Goal: Task Accomplishment & Management: Complete application form

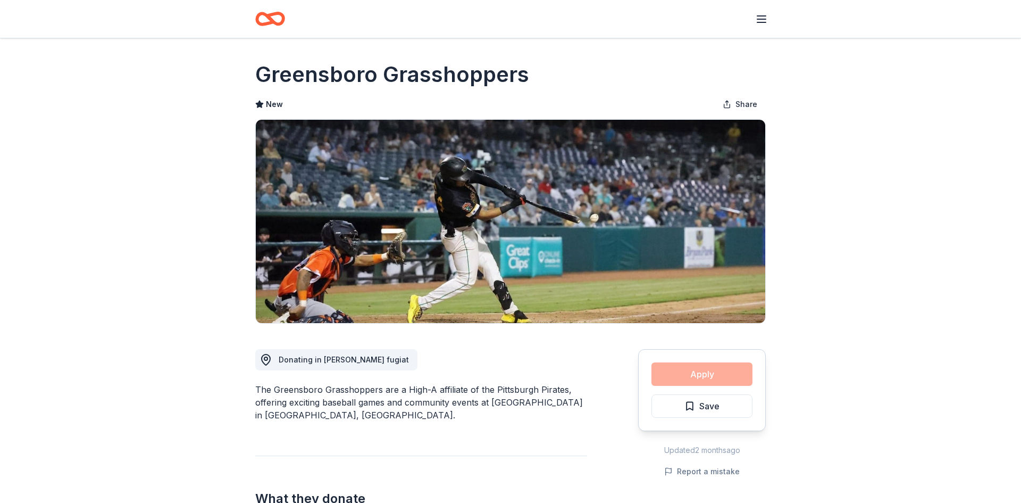
scroll to position [741, 0]
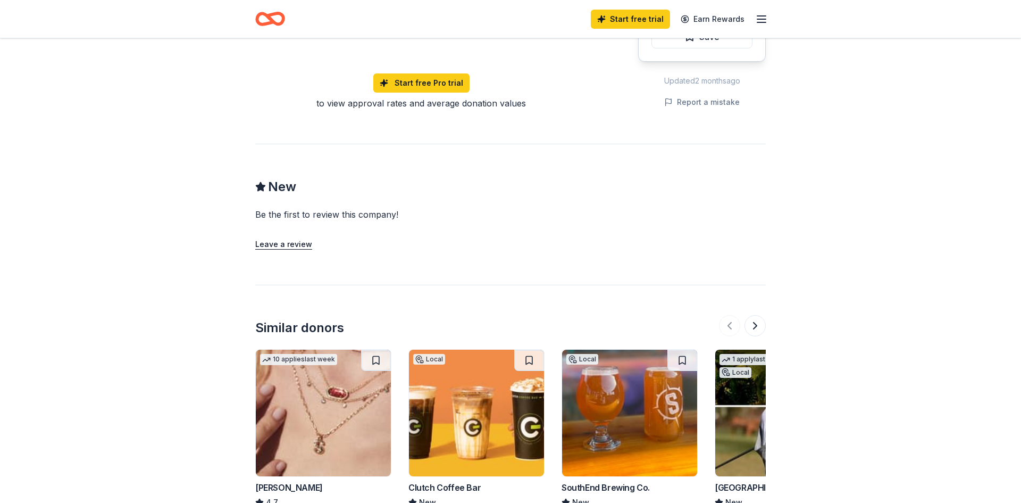
click at [622, 398] on img at bounding box center [629, 412] width 135 height 127
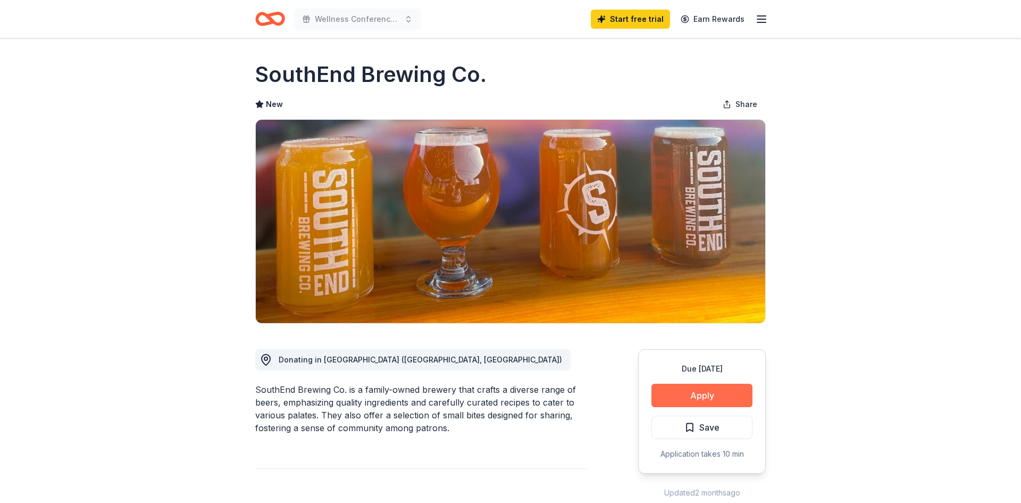
click at [685, 394] on button "Apply" at bounding box center [702, 394] width 101 height 23
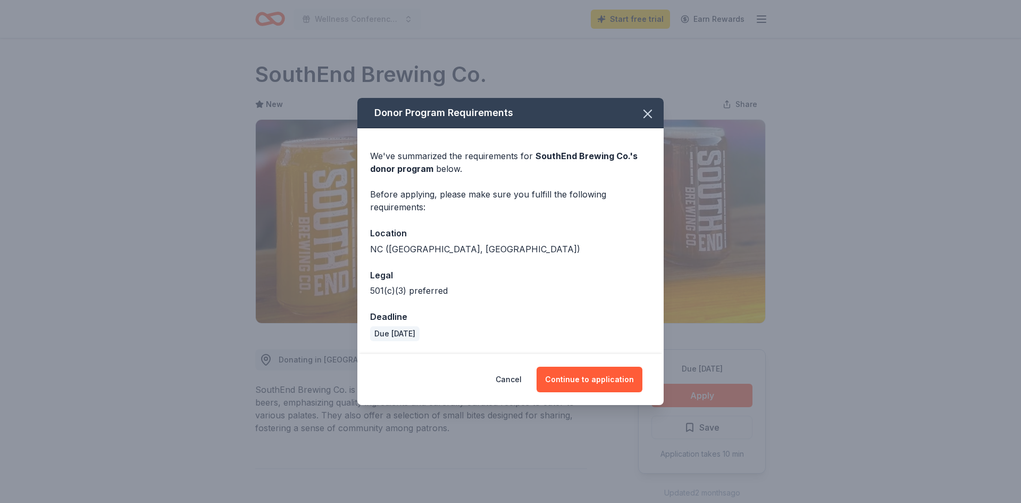
click at [661, 259] on div "We've summarized the requirements for SouthEnd Brewing Co. 's donor program bel…" at bounding box center [510, 240] width 306 height 225
click at [647, 114] on icon "button" at bounding box center [647, 113] width 7 height 7
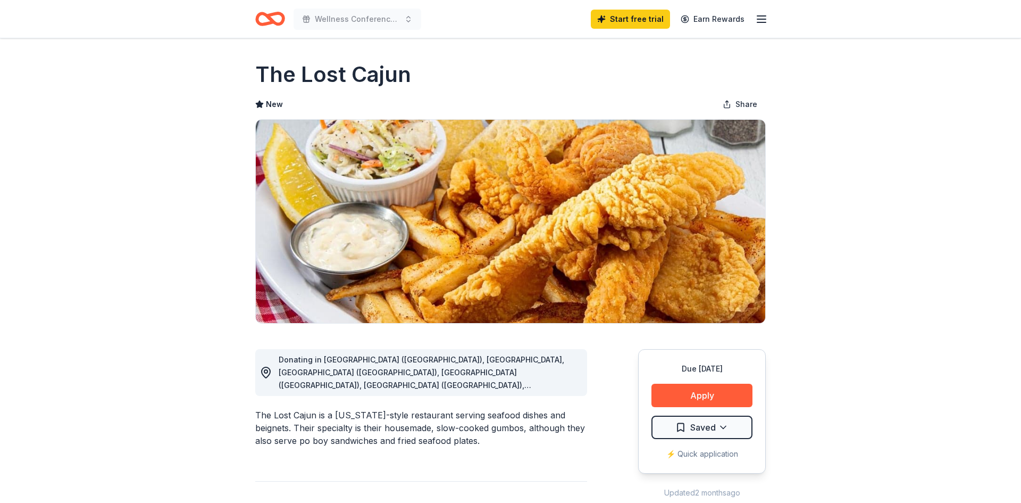
click at [521, 382] on div "Donating in [GEOGRAPHIC_DATA] ([GEOGRAPHIC_DATA]), [GEOGRAPHIC_DATA], [GEOGRAPH…" at bounding box center [421, 372] width 332 height 47
click at [706, 395] on button "Apply" at bounding box center [702, 394] width 101 height 23
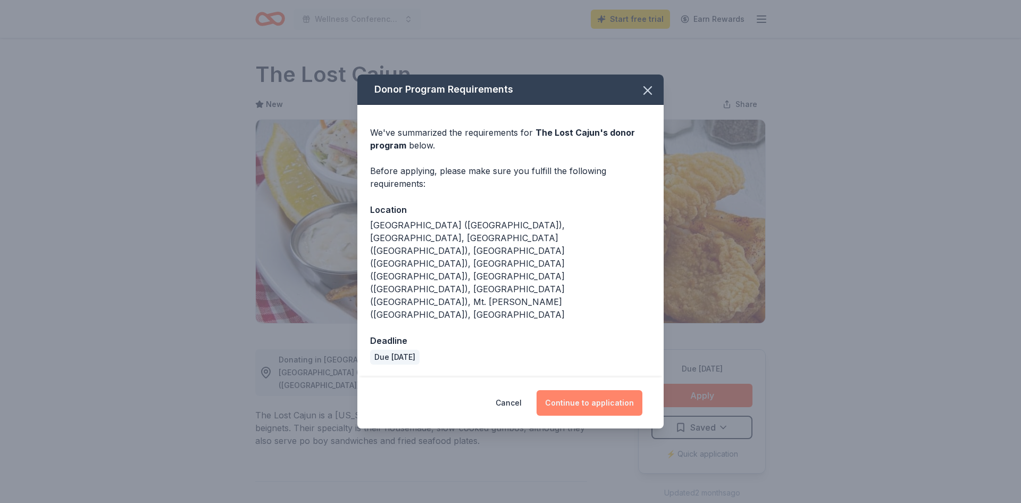
click at [608, 390] on button "Continue to application" at bounding box center [590, 403] width 106 height 26
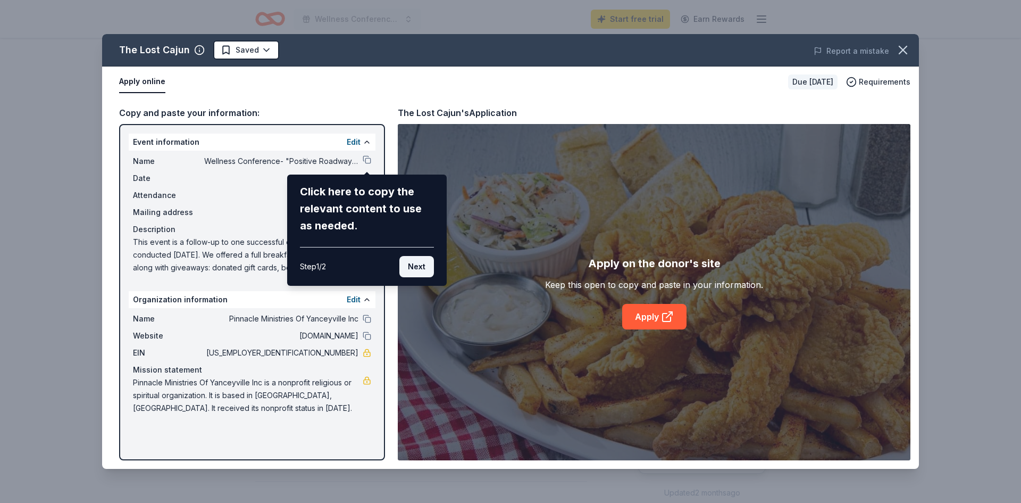
click at [423, 266] on button "Next" at bounding box center [416, 266] width 35 height 21
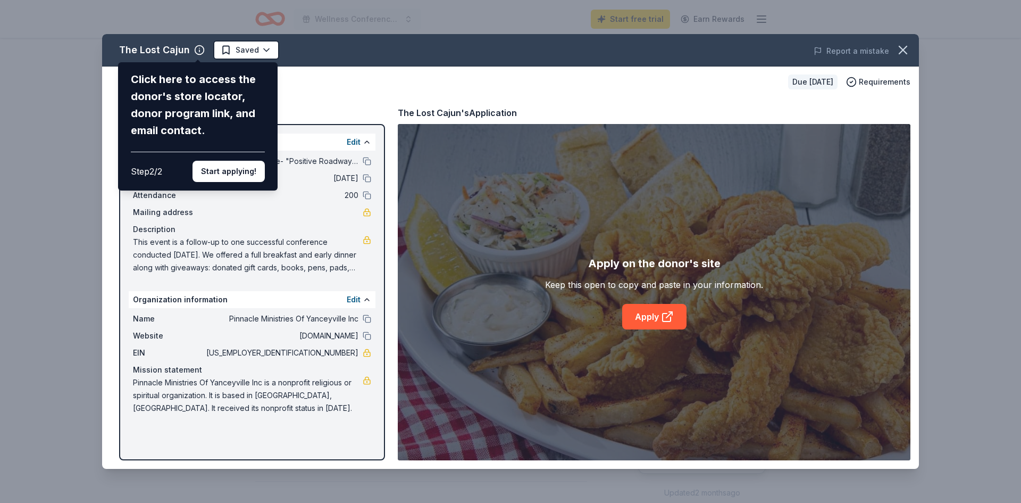
click at [363, 299] on div "The Lost Cajun Click here to access the donor's store locator, donor program li…" at bounding box center [510, 251] width 817 height 435
click at [352, 298] on div "The Lost Cajun Click here to access the donor's store locator, donor program li…" at bounding box center [510, 251] width 817 height 435
click at [256, 50] on div "The Lost Cajun Click here to access the donor's store locator, donor program li…" at bounding box center [510, 251] width 817 height 435
click at [225, 174] on button "Start applying!" at bounding box center [229, 171] width 72 height 21
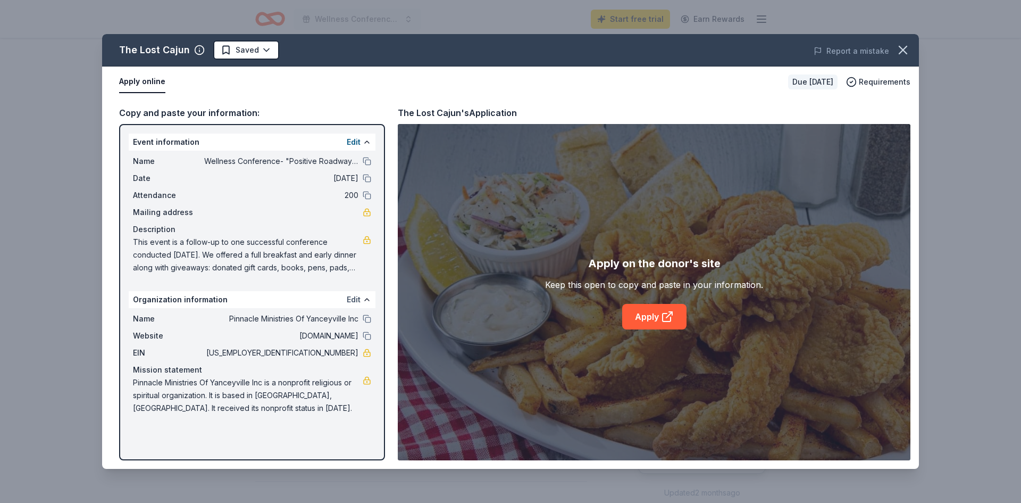
click at [354, 299] on button "Edit" at bounding box center [354, 299] width 14 height 13
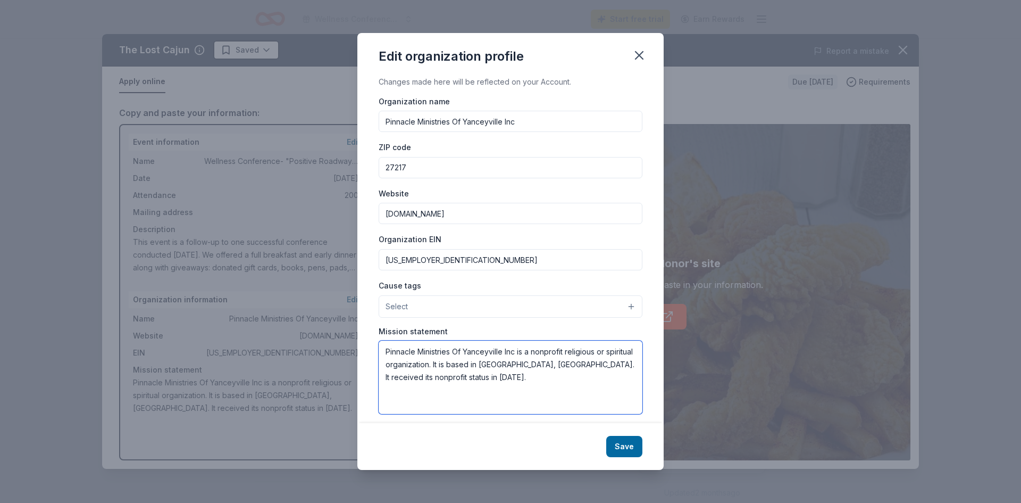
click at [497, 377] on textarea "Pinnacle Ministries Of Yanceyville Inc is a nonprofit religious or spiritual or…" at bounding box center [511, 376] width 264 height 73
click at [491, 379] on textarea "Pinnacle Ministries Of Yanceyville Inc is a nonprofit religious or spiritual or…" at bounding box center [511, 376] width 264 height 73
click at [489, 353] on textarea "Pinnacle Ministries Of Yanceyville Inc is a nonprofit religious or spiritual or…" at bounding box center [511, 376] width 264 height 73
click at [489, 354] on textarea "Pinnacle Ministries Of Yanceyville Inc is a nonprofit religious or spiritual or…" at bounding box center [511, 376] width 264 height 73
click at [566, 377] on textarea "Pinnacle Ministries Of Yanceyville Inc is a nonprofit religious or spiritual or…" at bounding box center [511, 376] width 264 height 73
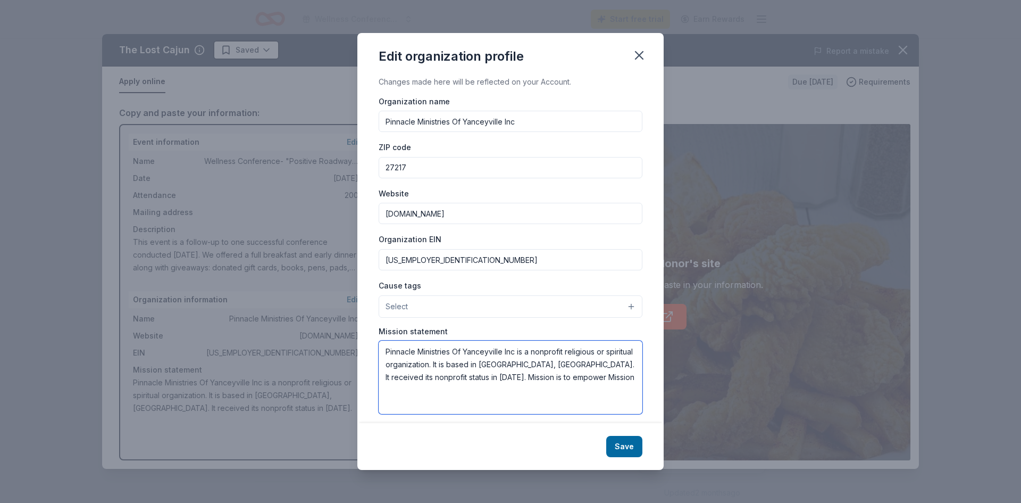
click at [460, 352] on textarea "Pinnacle Ministries Of Yanceyville Inc is a nonprofit religious or spiritual or…" at bounding box center [511, 376] width 264 height 73
click at [559, 377] on textarea "Pinnacle Ministries of Yanceyville Inc is a nonprofit religious or spiritual or…" at bounding box center [511, 376] width 264 height 73
click at [522, 377] on textarea "Pinnacle Ministries of Yanceyville Inc is a nonprofit religious or spiritual or…" at bounding box center [511, 376] width 264 height 73
click at [625, 379] on textarea "Pinnacle Ministries of Yanceyville Inc is a nonprofit religious or spiritual or…" at bounding box center [511, 376] width 264 height 73
click at [511, 393] on textarea "Pinnacle Ministries of Yanceyville Inc is a nonprofit religious or spiritual or…" at bounding box center [511, 376] width 264 height 73
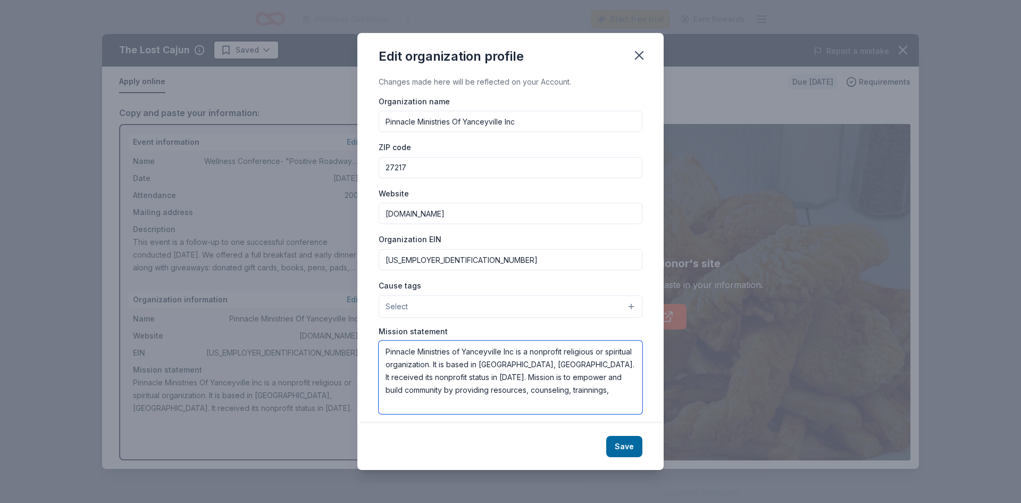
click at [511, 393] on textarea "Pinnacle Ministries of Yanceyville Inc is a nonprofit religious or spiritual or…" at bounding box center [511, 376] width 264 height 73
click at [542, 392] on textarea "Pinnacle Ministries of Yanceyville Inc is a nonprofit religious or spiritual or…" at bounding box center [511, 376] width 264 height 73
click at [419, 390] on textarea "Pinnacle Ministries of Yanceyville Inc is a nonprofit religious or spiritual or…" at bounding box center [511, 376] width 264 height 73
click at [548, 388] on textarea "Pinnacle Ministries of Yanceyville Inc is a nonprofit religious or spiritual or…" at bounding box center [511, 376] width 264 height 73
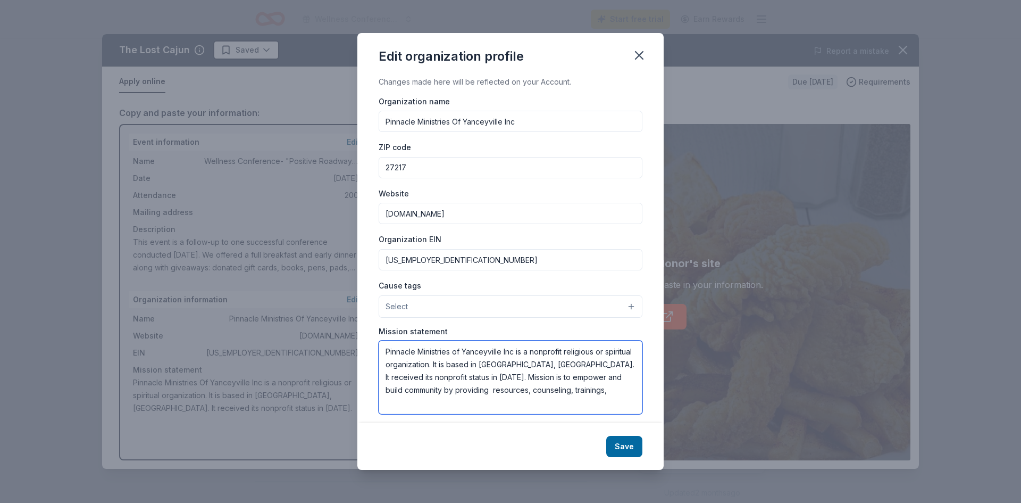
click at [596, 379] on textarea "Pinnacle Ministries of Yanceyville Inc is a nonprofit religious or spiritual or…" at bounding box center [511, 376] width 264 height 73
click at [546, 390] on textarea "Pinnacle Ministries of Yanceyville Inc is a nonprofit religious or spiritual or…" at bounding box center [511, 376] width 264 height 73
type textarea "Pinnacle Ministries of Yanceyville Inc is a nonprofit religious or spiritual or…"
click at [622, 442] on button "Save" at bounding box center [624, 446] width 36 height 21
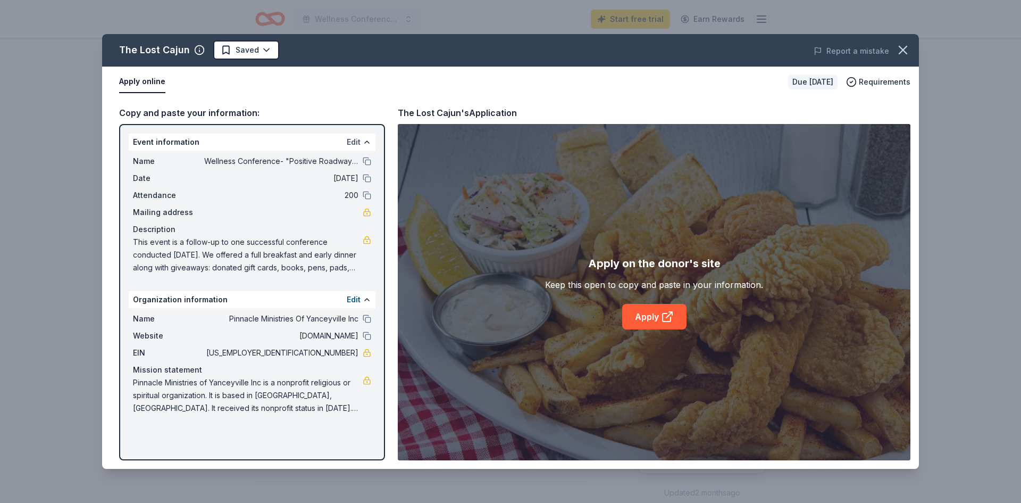
click at [353, 142] on button "Edit" at bounding box center [354, 142] width 14 height 13
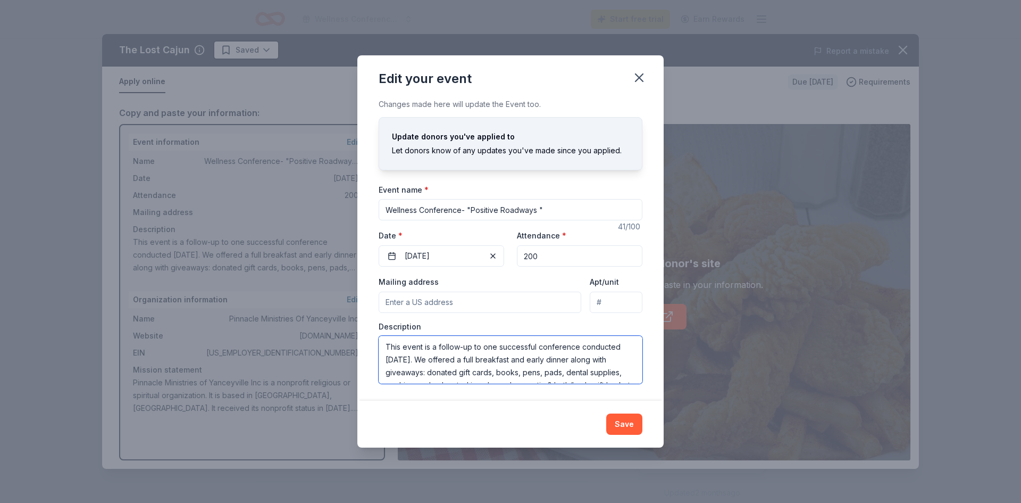
click at [628, 364] on textarea "This event is a follow-up to one successful conference conducted [DATE]. We off…" at bounding box center [511, 360] width 264 height 48
click at [619, 416] on button "Save" at bounding box center [624, 423] width 36 height 21
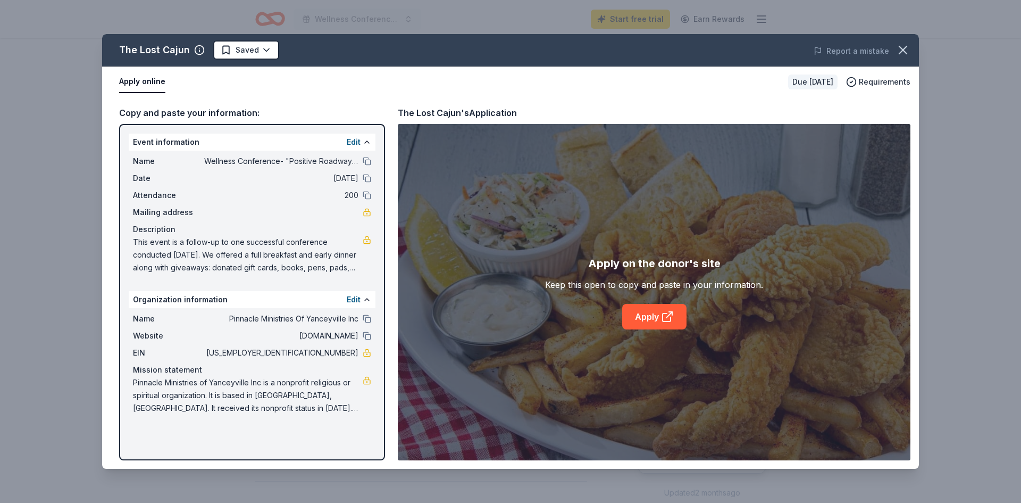
click at [145, 84] on button "Apply online" at bounding box center [142, 82] width 46 height 22
click at [145, 81] on button "Apply online" at bounding box center [142, 82] width 46 height 22
click at [651, 313] on link "Apply" at bounding box center [654, 317] width 64 height 26
click at [135, 80] on button "Apply online" at bounding box center [142, 82] width 46 height 22
click at [640, 314] on link "Apply" at bounding box center [654, 317] width 64 height 26
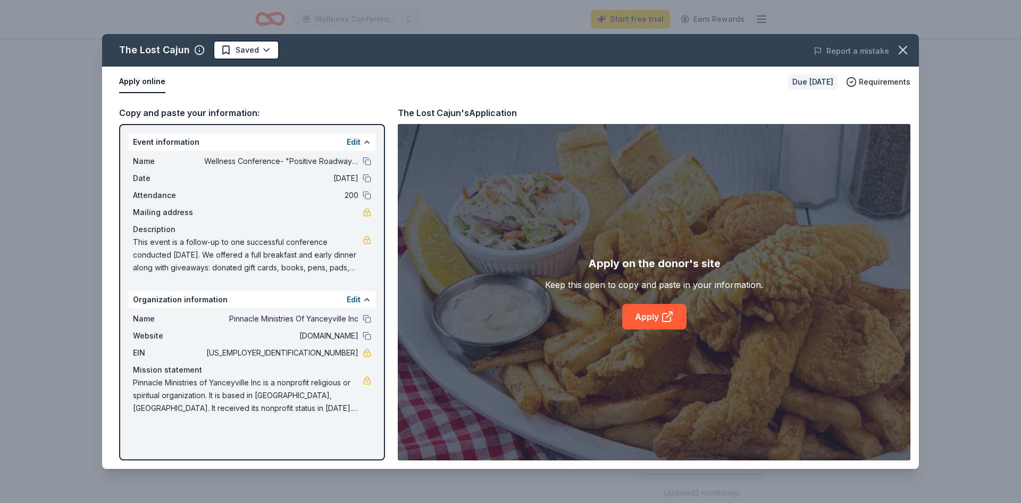
drag, startPoint x: 133, startPoint y: 161, endPoint x: 216, endPoint y: 281, distance: 145.6
click at [216, 281] on div "Event information Edit Name Wellness Conference- "Positive Roadways " Date 09/2…" at bounding box center [252, 292] width 266 height 336
click at [241, 255] on span "This event is a follow-up to one successful conference conducted [DATE]. We off…" at bounding box center [248, 255] width 230 height 38
click at [177, 113] on div "Copy and paste your information:" at bounding box center [252, 113] width 266 height 14
drag, startPoint x: 345, startPoint y: 409, endPoint x: 333, endPoint y: 338, distance: 72.2
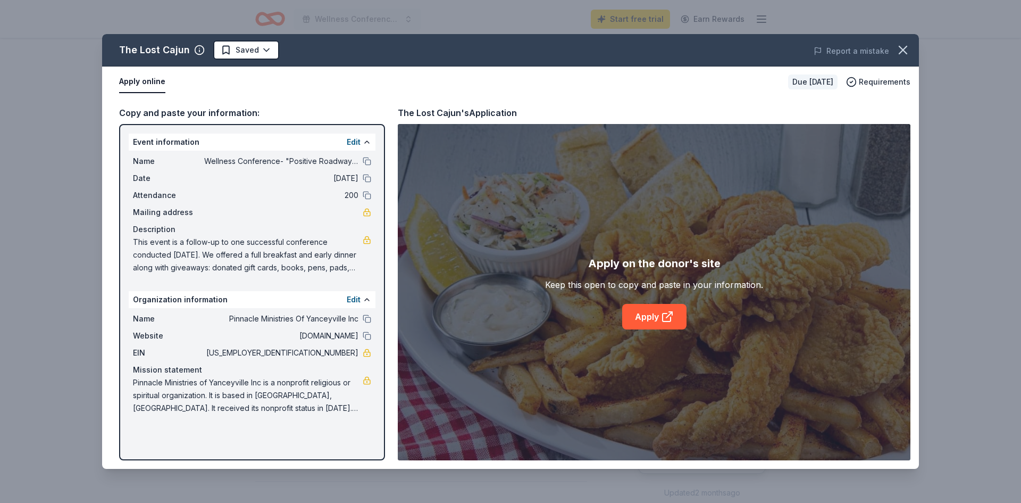
click at [333, 338] on div "Name Pinnacle Ministries Of Yanceyville Inc Website pinnacleministries.org EIN …" at bounding box center [252, 363] width 247 height 111
click at [367, 382] on link at bounding box center [367, 380] width 9 height 9
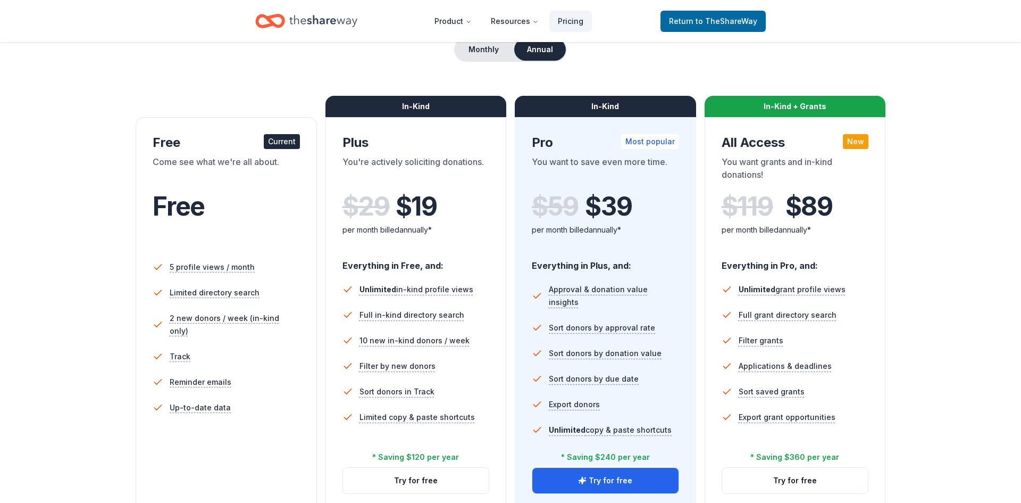
scroll to position [114, 0]
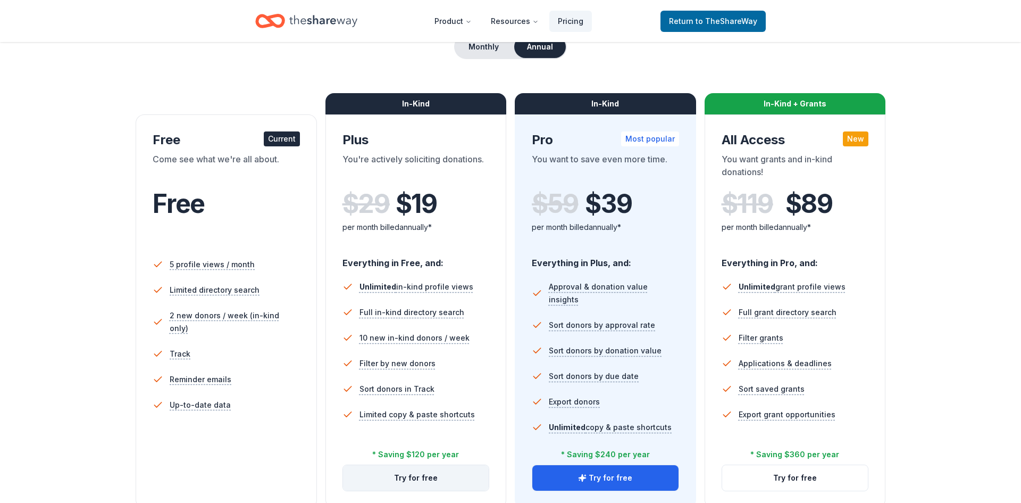
click at [419, 476] on button "Try for free" at bounding box center [416, 478] width 146 height 26
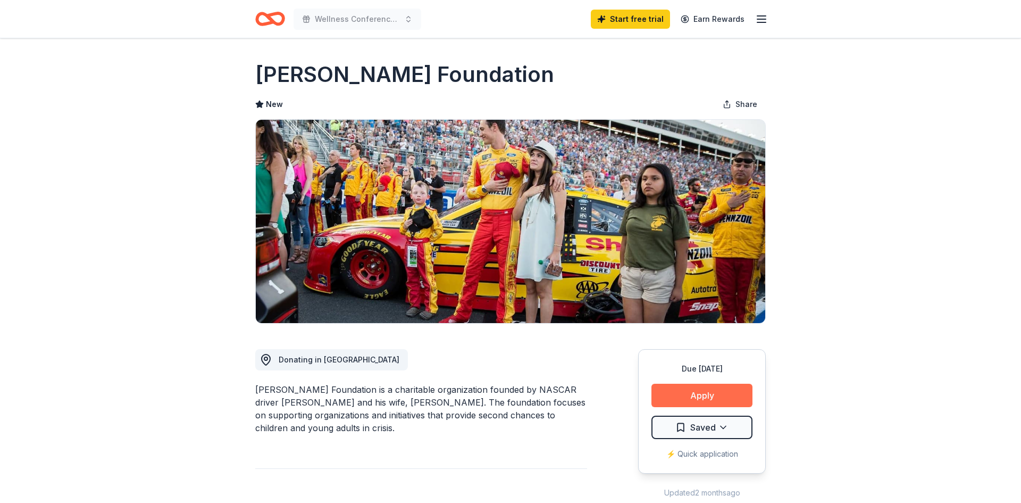
click at [689, 392] on button "Apply" at bounding box center [702, 394] width 101 height 23
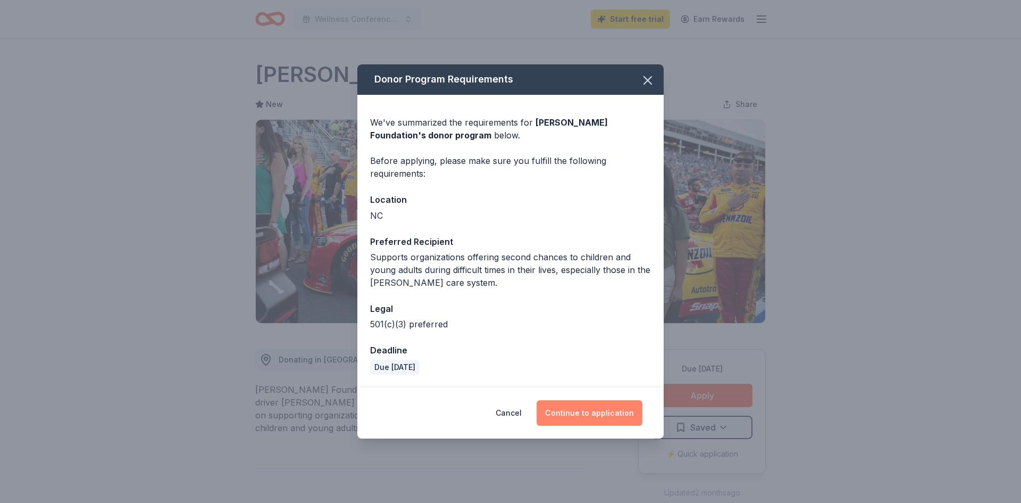
click at [585, 411] on button "Continue to application" at bounding box center [590, 413] width 106 height 26
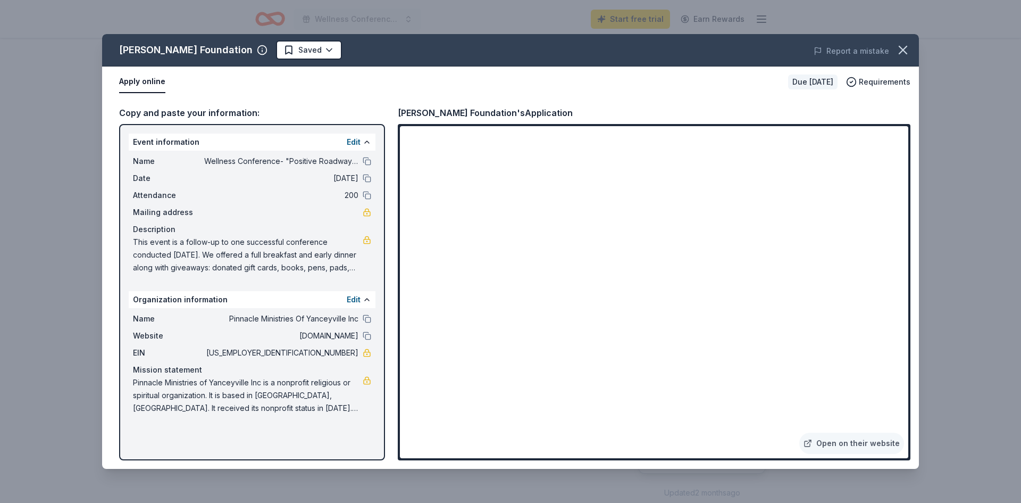
drag, startPoint x: 908, startPoint y: 268, endPoint x: 916, endPoint y: 291, distance: 25.2
click at [916, 291] on div "Copy and paste your information: Event information Edit Name Wellness Conferenc…" at bounding box center [510, 282] width 817 height 371
drag, startPoint x: 130, startPoint y: 377, endPoint x: 241, endPoint y: 404, distance: 114.8
click at [241, 404] on div "Name Pinnacle Ministries Of Yanceyville Inc Website [DOMAIN_NAME] EIN [US_EMPLO…" at bounding box center [252, 363] width 247 height 111
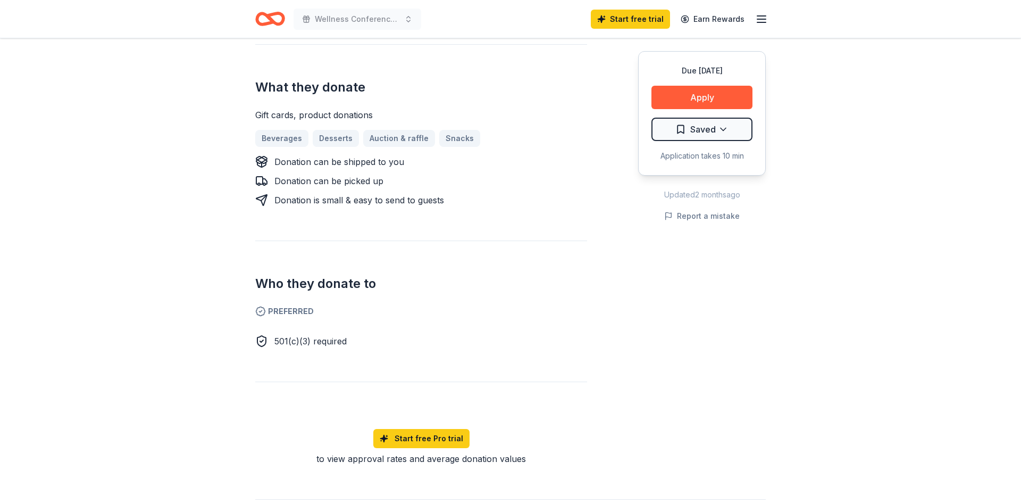
scroll to position [409, 0]
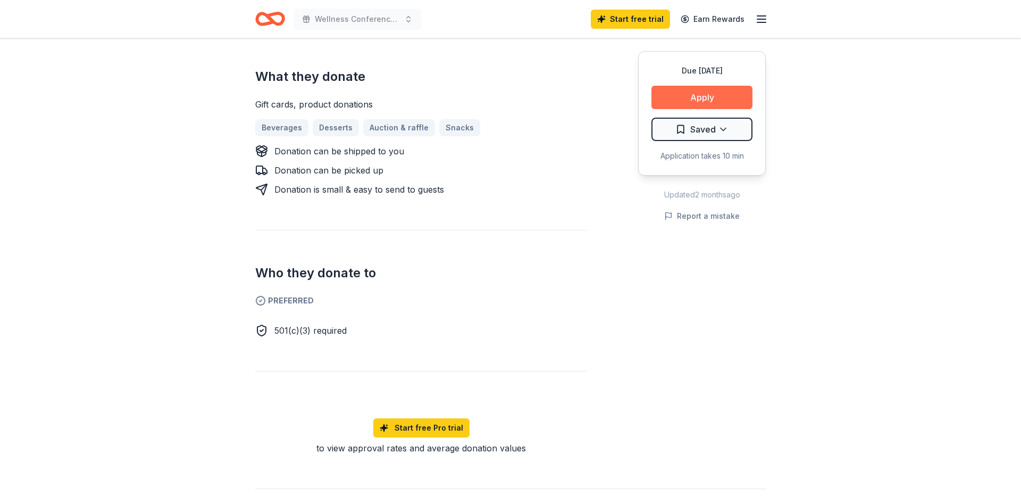
click at [708, 95] on button "Apply" at bounding box center [702, 97] width 101 height 23
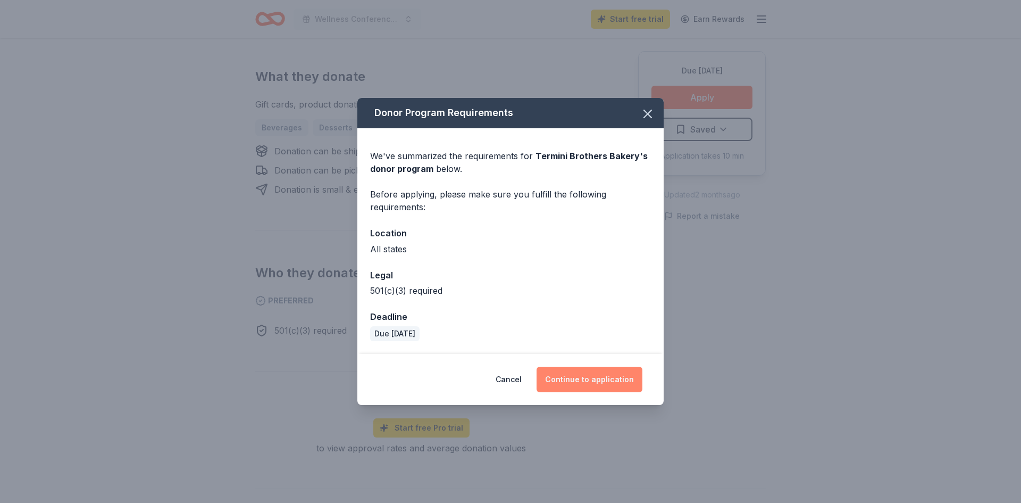
click at [595, 376] on button "Continue to application" at bounding box center [590, 379] width 106 height 26
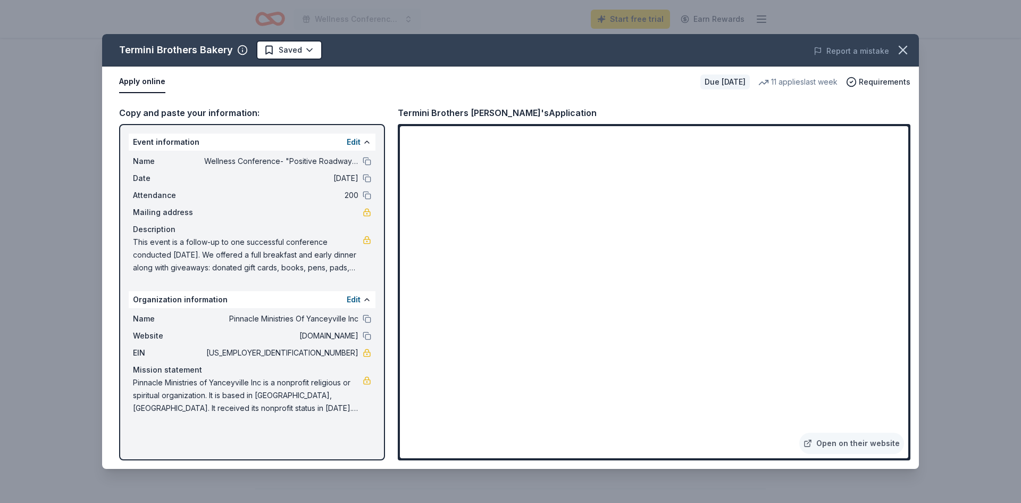
click at [914, 429] on div "Copy and paste your information: Event information Edit Name Wellness Conferenc…" at bounding box center [510, 282] width 817 height 371
click at [874, 442] on link "Open on their website" at bounding box center [851, 442] width 105 height 21
click at [850, 443] on link "Open on their website" at bounding box center [851, 442] width 105 height 21
click at [917, 260] on div "Copy and paste your information: Event information Edit Name Wellness Conferenc…" at bounding box center [510, 282] width 817 height 371
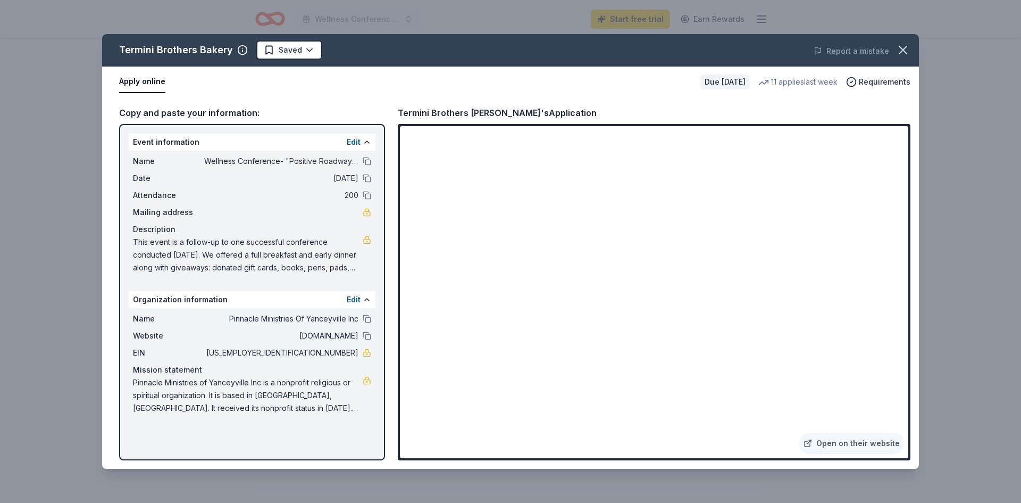
drag, startPoint x: 908, startPoint y: 270, endPoint x: 908, endPoint y: 231, distance: 38.3
click at [908, 231] on iframe at bounding box center [654, 292] width 508 height 332
click at [1021, 95] on div "Termini Brothers Bakery Saved Report a mistake Apply online Due [DATE] 11 appli…" at bounding box center [510, 251] width 1021 height 503
